Goal: Transaction & Acquisition: Purchase product/service

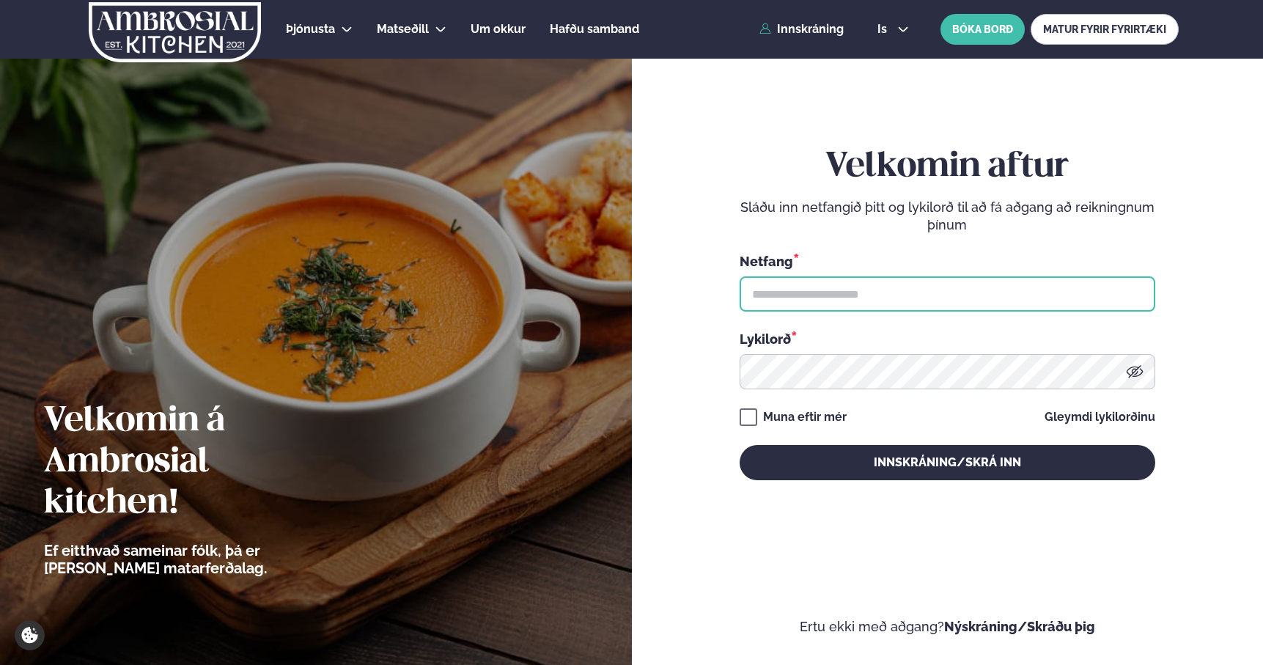
click at [826, 296] on input "text" at bounding box center [948, 293] width 416 height 35
type input "**********"
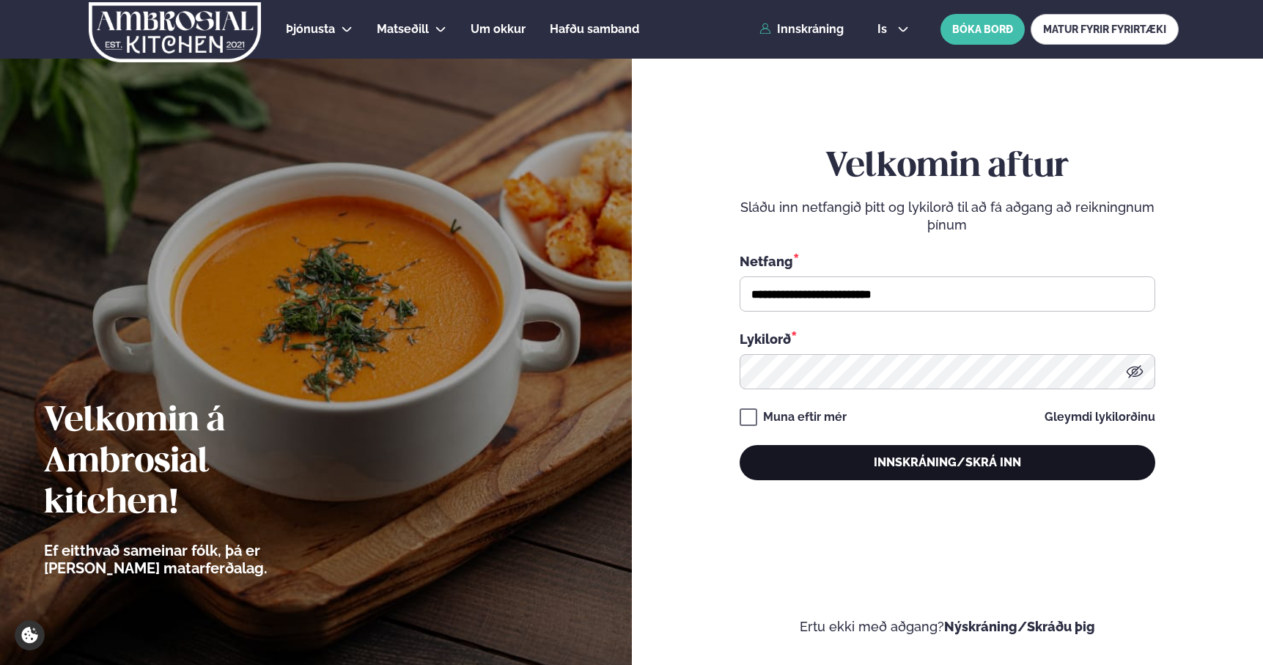
click at [899, 457] on button "Innskráning/Skrá inn" at bounding box center [948, 462] width 416 height 35
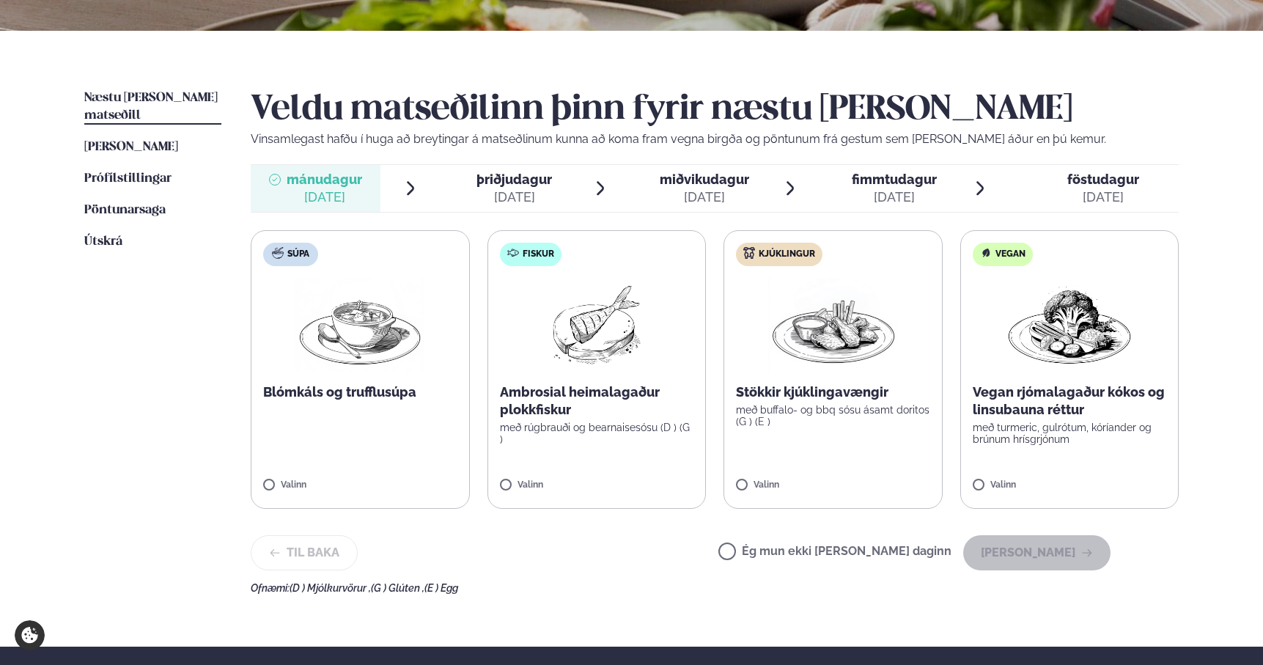
scroll to position [295, 0]
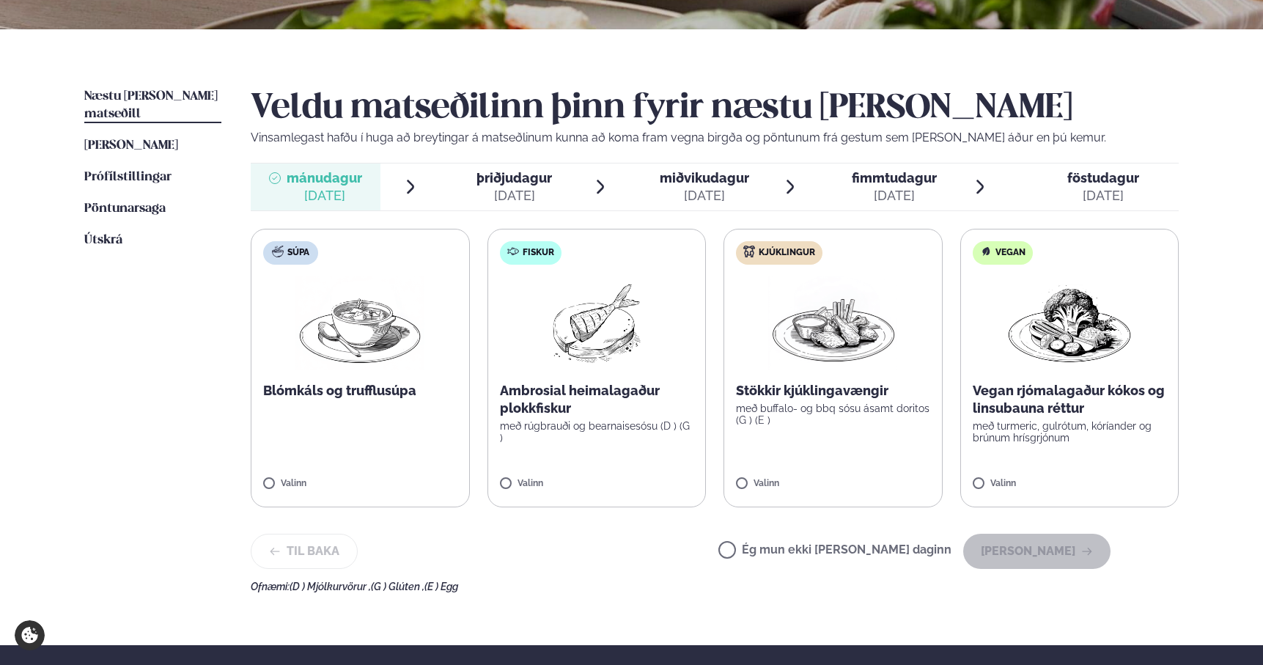
click at [603, 455] on label "Fiskur Ambrosial heimalagaður plokkfiskur með rúgbrauði og bearnaisesósu (D ) (…" at bounding box center [597, 368] width 219 height 279
click at [1087, 543] on button "[PERSON_NAME]" at bounding box center [1037, 551] width 147 height 35
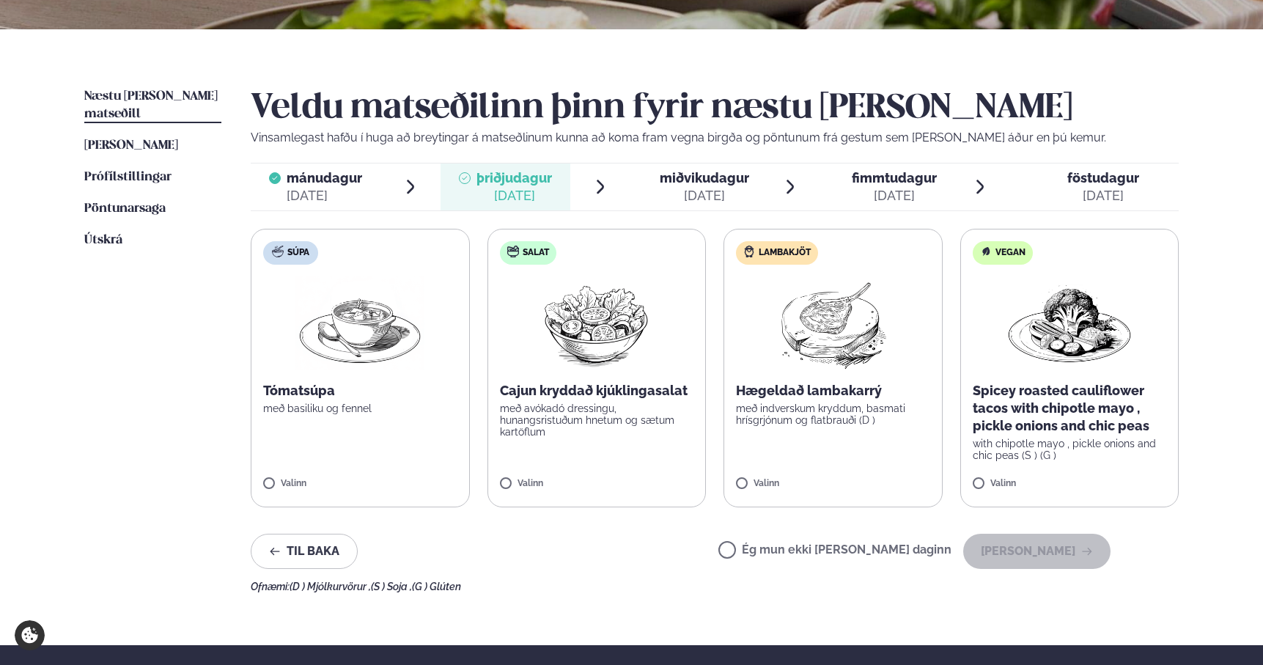
click at [834, 440] on label "Lambakjöt Hægeldað lambakarrý með indverskum kryddum, basmati hrísgrjónum og fl…" at bounding box center [833, 368] width 219 height 279
click at [1054, 551] on button "[PERSON_NAME]" at bounding box center [1037, 551] width 147 height 35
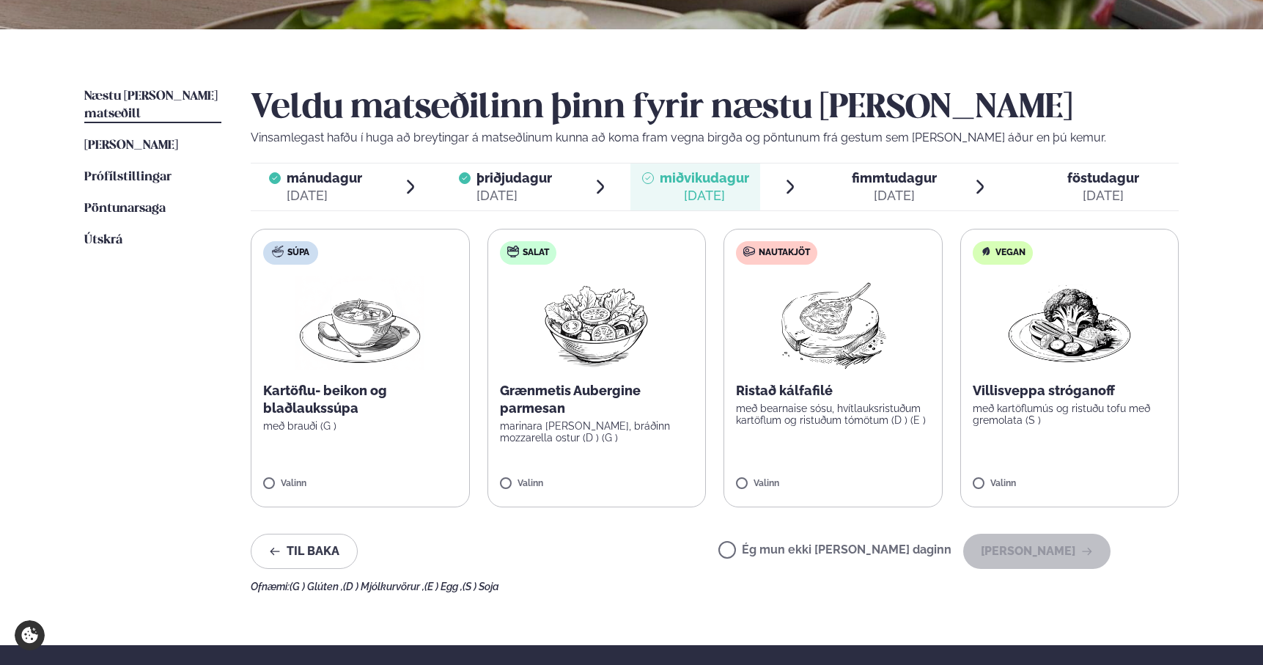
click at [907, 386] on p "Ristað kálfafilé" at bounding box center [833, 391] width 194 height 18
click at [1057, 545] on button "[PERSON_NAME]" at bounding box center [1037, 551] width 147 height 35
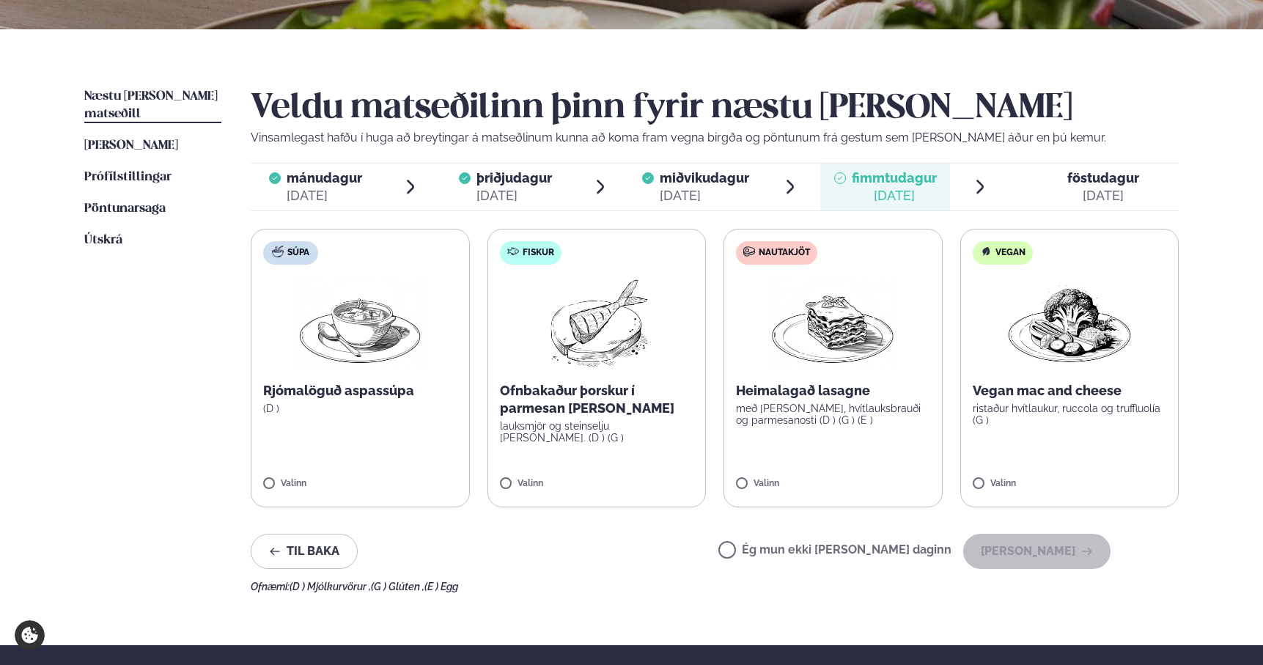
click at [851, 444] on label "Nautakjöt Heimalagað lasagne með basil pesto, hvítlauksbrauði og parmesanosti (…" at bounding box center [833, 368] width 219 height 279
click at [1066, 557] on button "[PERSON_NAME]" at bounding box center [1037, 551] width 147 height 35
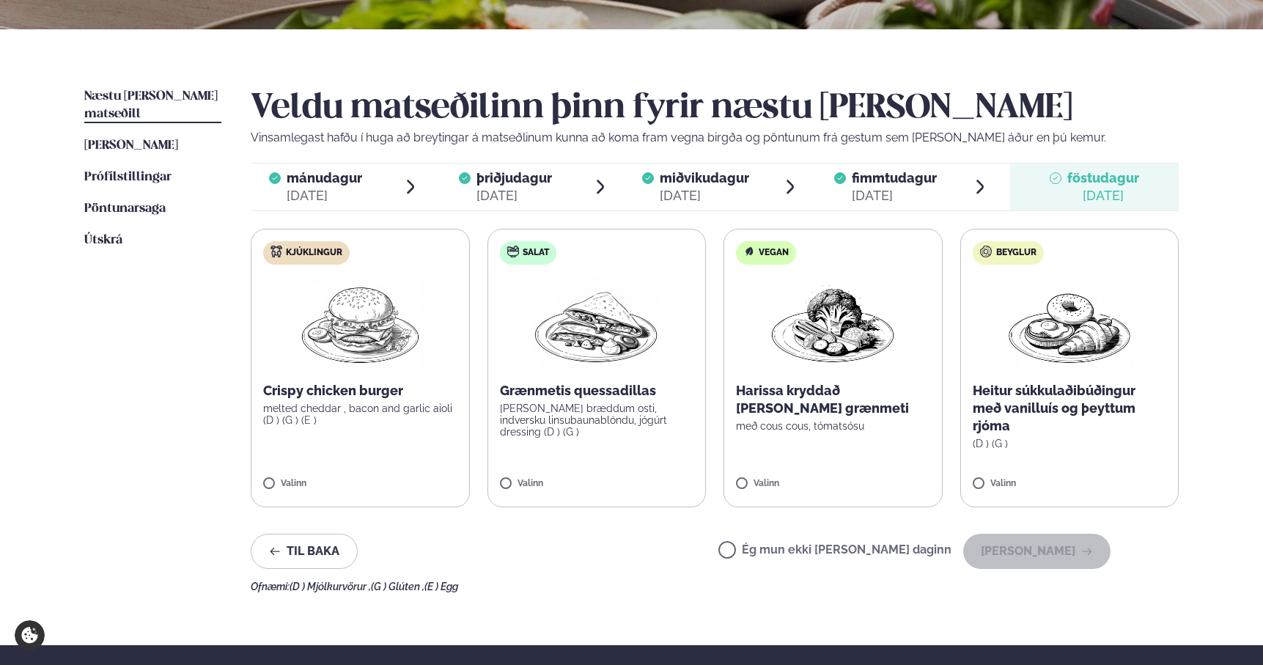
click at [378, 449] on label "Kjúklingur Crispy chicken burger melted cheddar , bacon and garlic aioli (D ) (…" at bounding box center [360, 368] width 219 height 279
click at [1019, 545] on button "[PERSON_NAME]" at bounding box center [1037, 551] width 147 height 35
